Goal: Check status: Check status

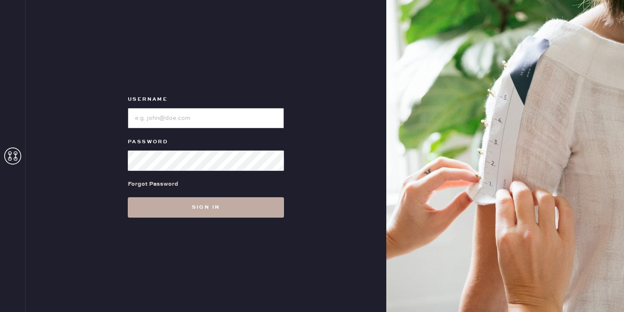
type input "[EMAIL_ADDRESS][DOMAIN_NAME]"
click at [217, 202] on button "Sign in" at bounding box center [206, 207] width 156 height 20
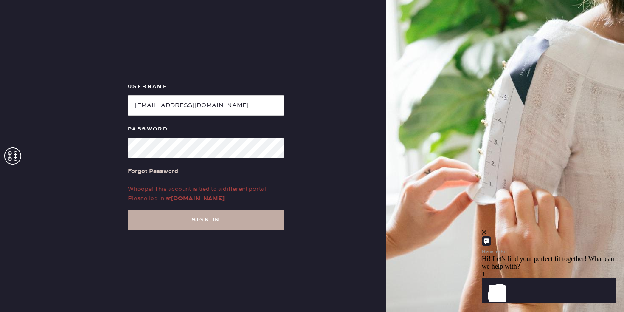
click at [209, 226] on button "Sign in" at bounding box center [206, 220] width 156 height 20
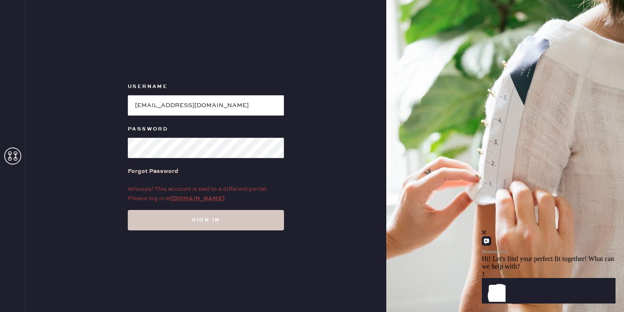
click at [201, 200] on link "my.hemster.co" at bounding box center [198, 198] width 54 height 8
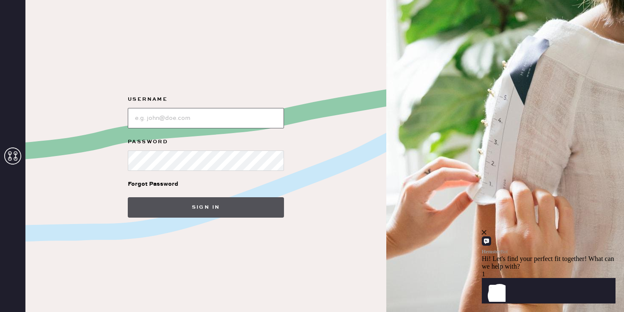
type input "[EMAIL_ADDRESS][DOMAIN_NAME]"
click at [205, 201] on button "Sign in" at bounding box center [206, 207] width 156 height 20
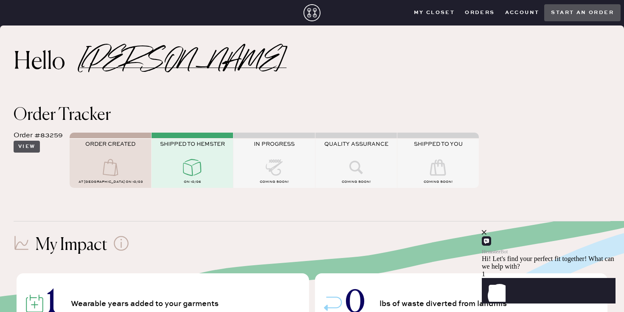
click at [30, 141] on button "View" at bounding box center [27, 147] width 26 height 12
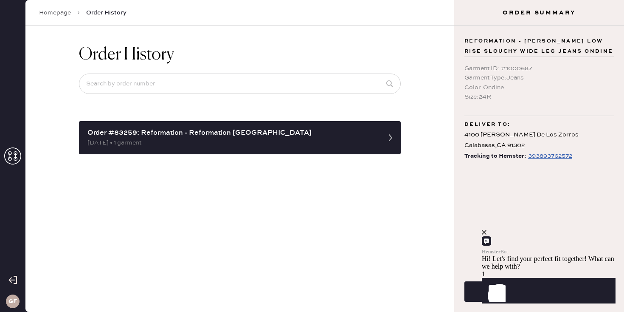
click at [532, 157] on div "393893762572" at bounding box center [550, 156] width 44 height 10
